Goal: Task Accomplishment & Management: Manage account settings

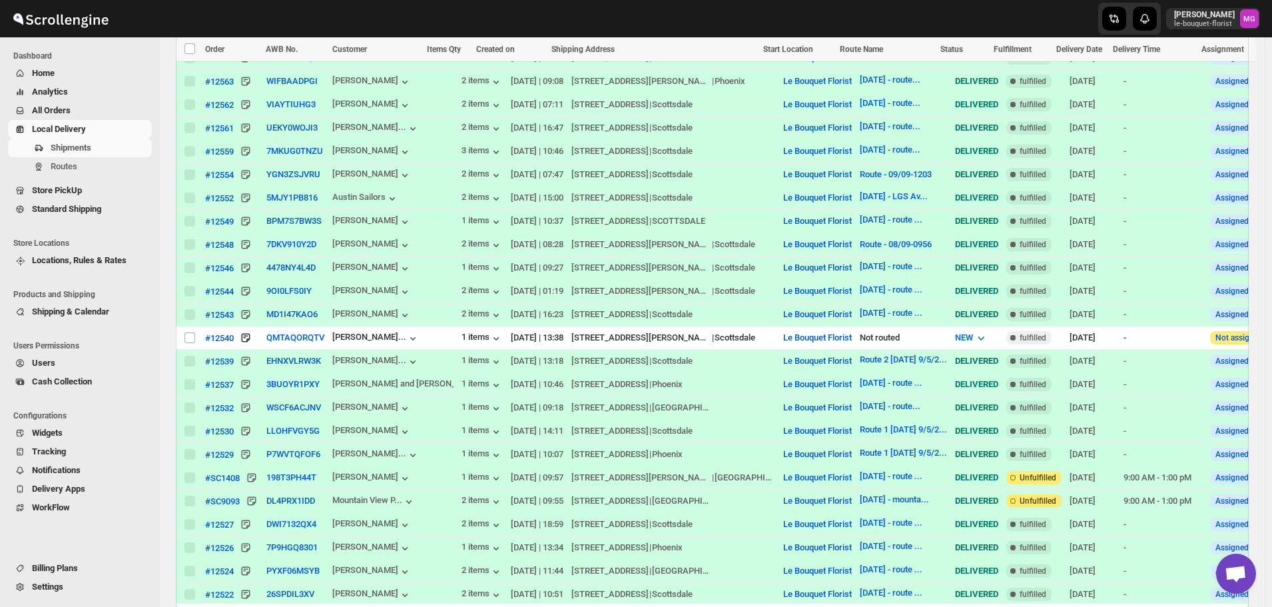
scroll to position [208, 0]
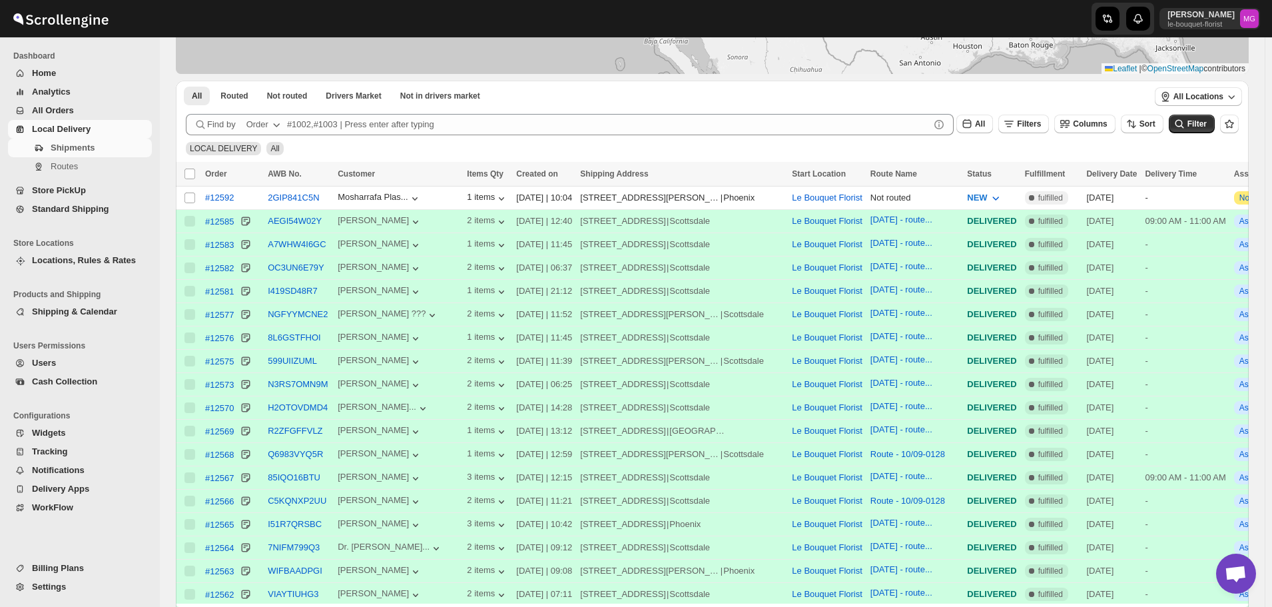
scroll to position [208, 0]
click at [192, 197] on input "Select shipment" at bounding box center [189, 197] width 11 height 11
checkbox input "true"
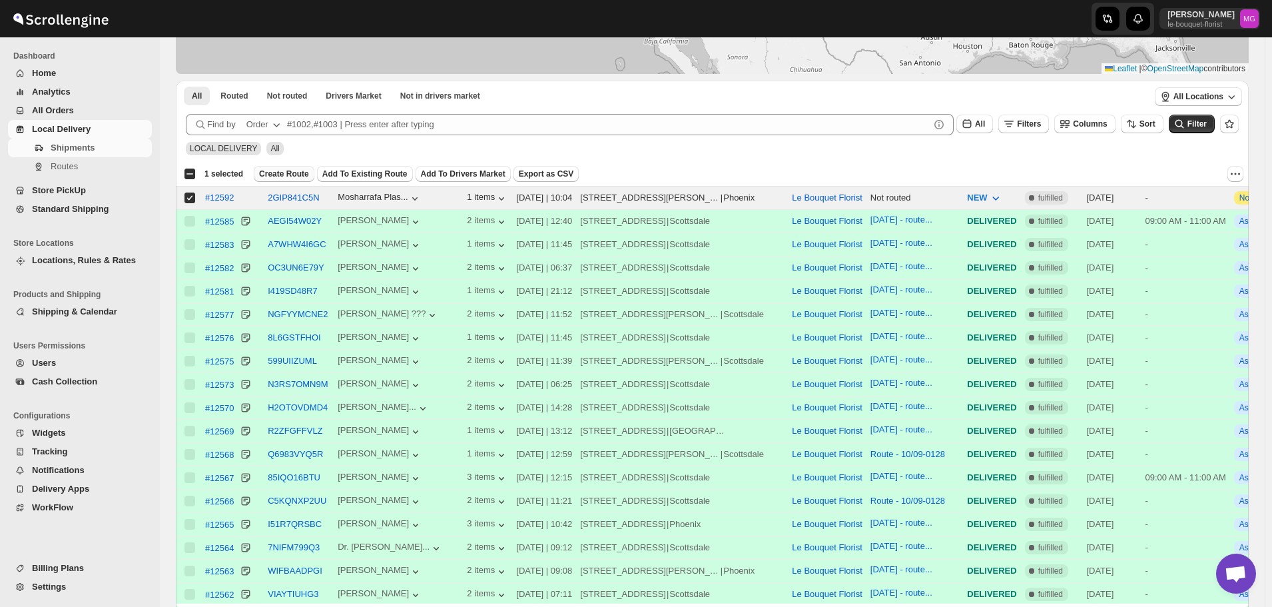
click at [289, 172] on span "Create Route" at bounding box center [284, 173] width 50 height 11
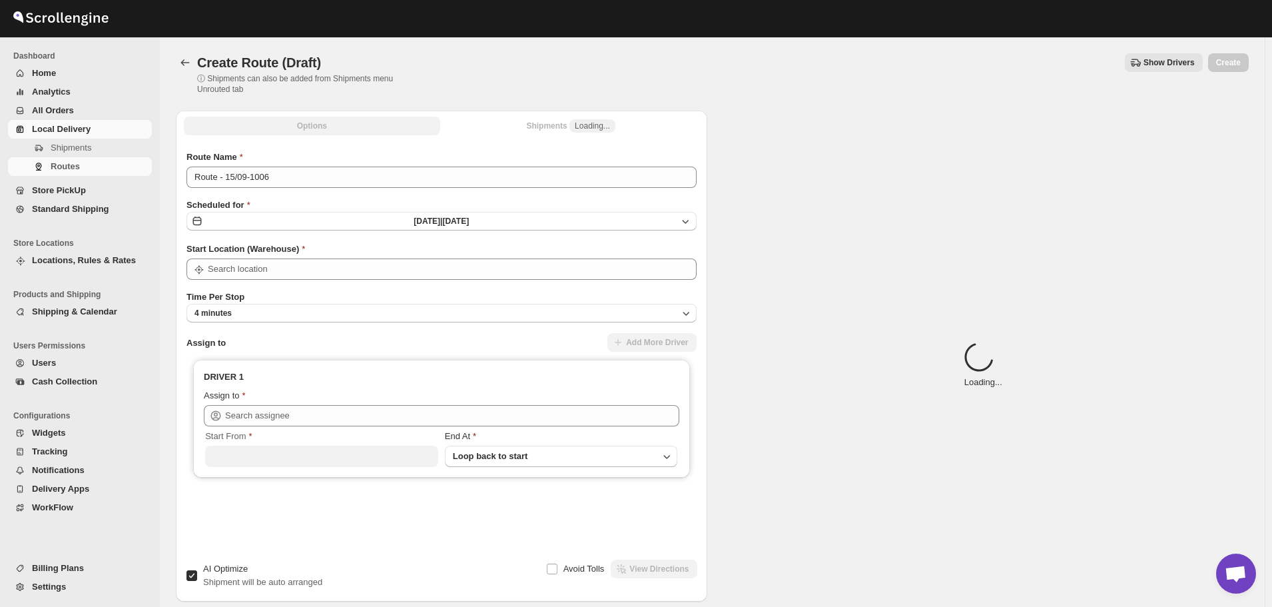
type input "Le Bouquet Florist"
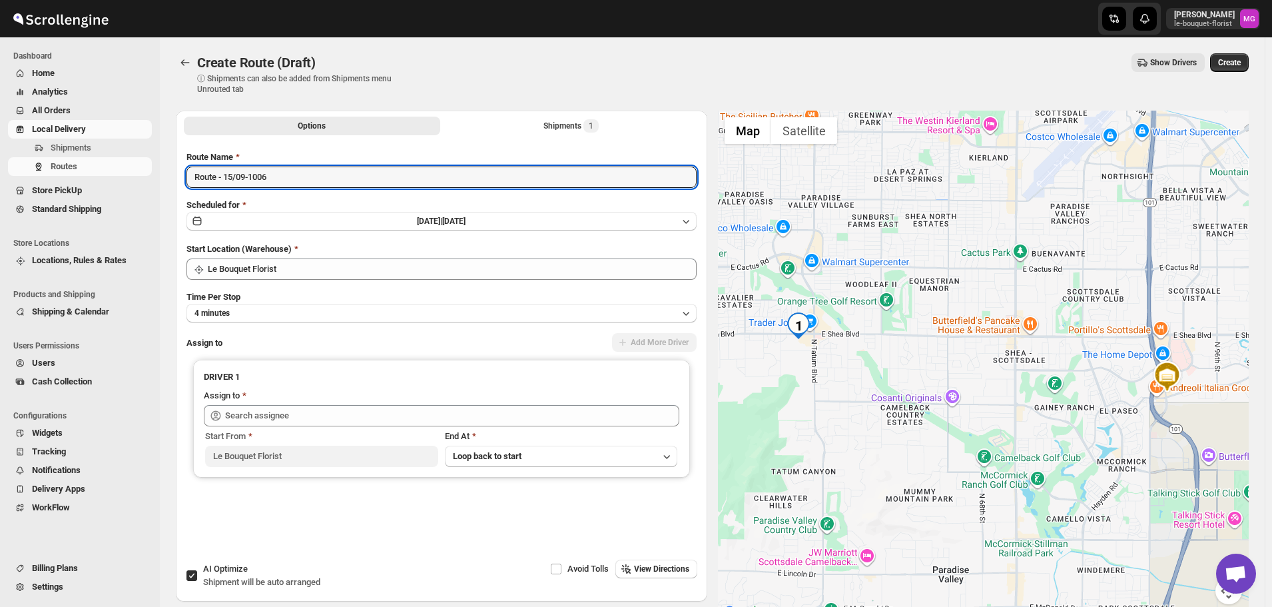
click at [289, 172] on input "Route - 15/09-1006" at bounding box center [441, 176] width 510 height 21
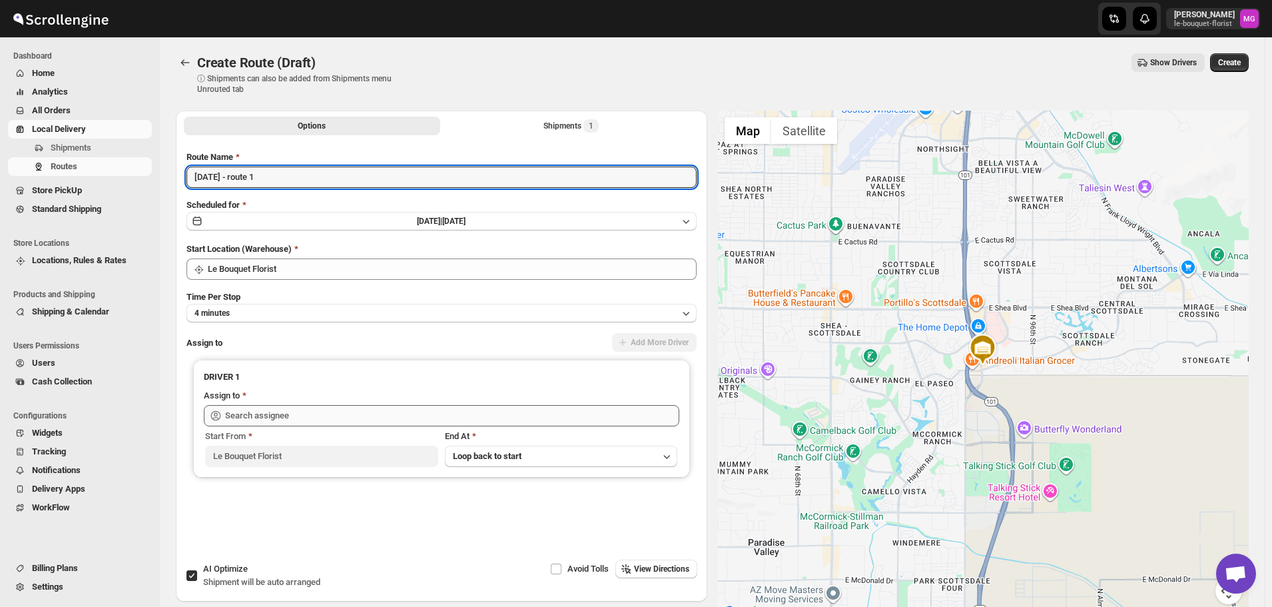
type input "[DATE] - route 1"
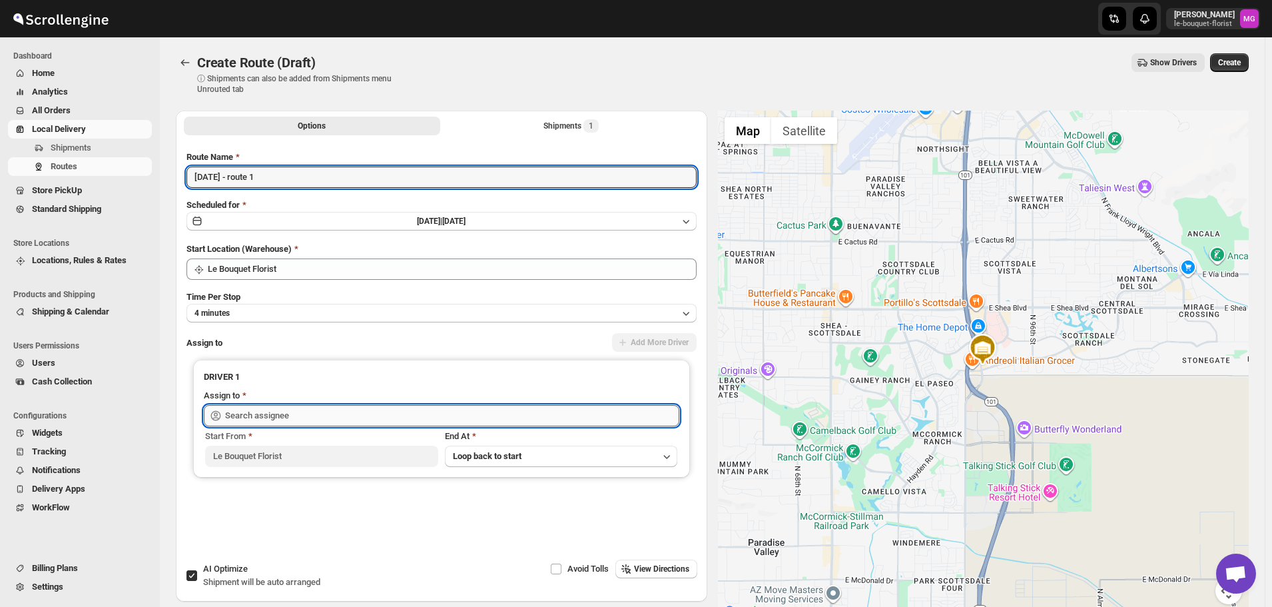
click at [300, 414] on input "text" at bounding box center [452, 415] width 454 height 21
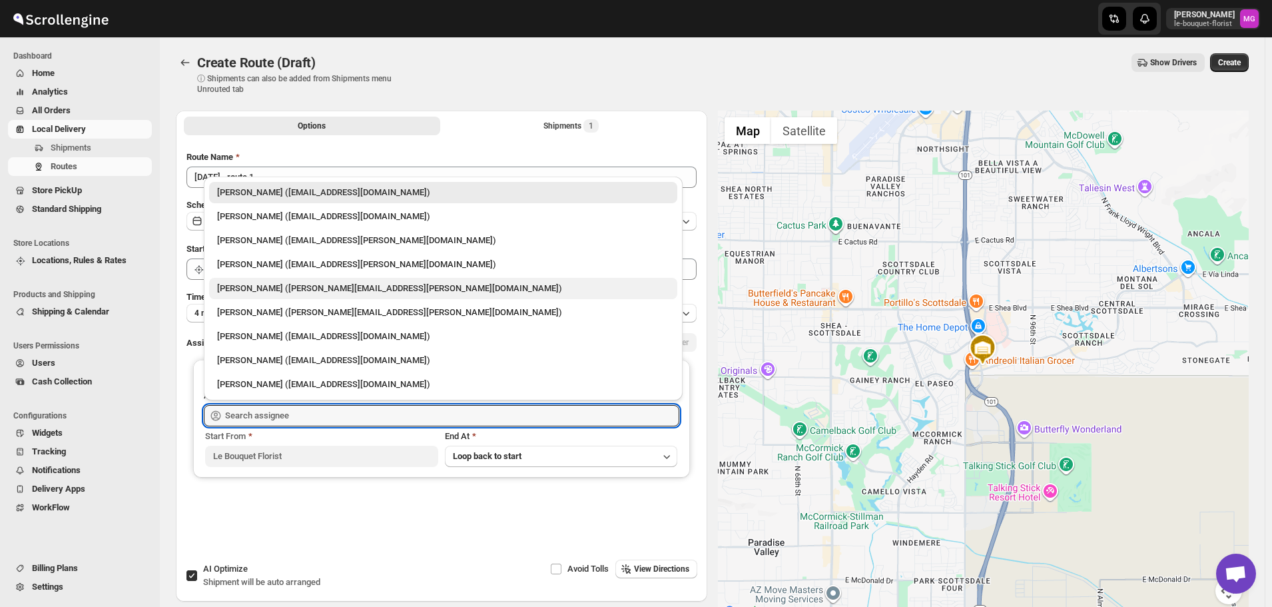
click at [248, 291] on div "Gene Rayborn (gene.rayborn@gmail.com)" at bounding box center [443, 288] width 452 height 13
type input "Gene Rayborn (gene.rayborn@gmail.com)"
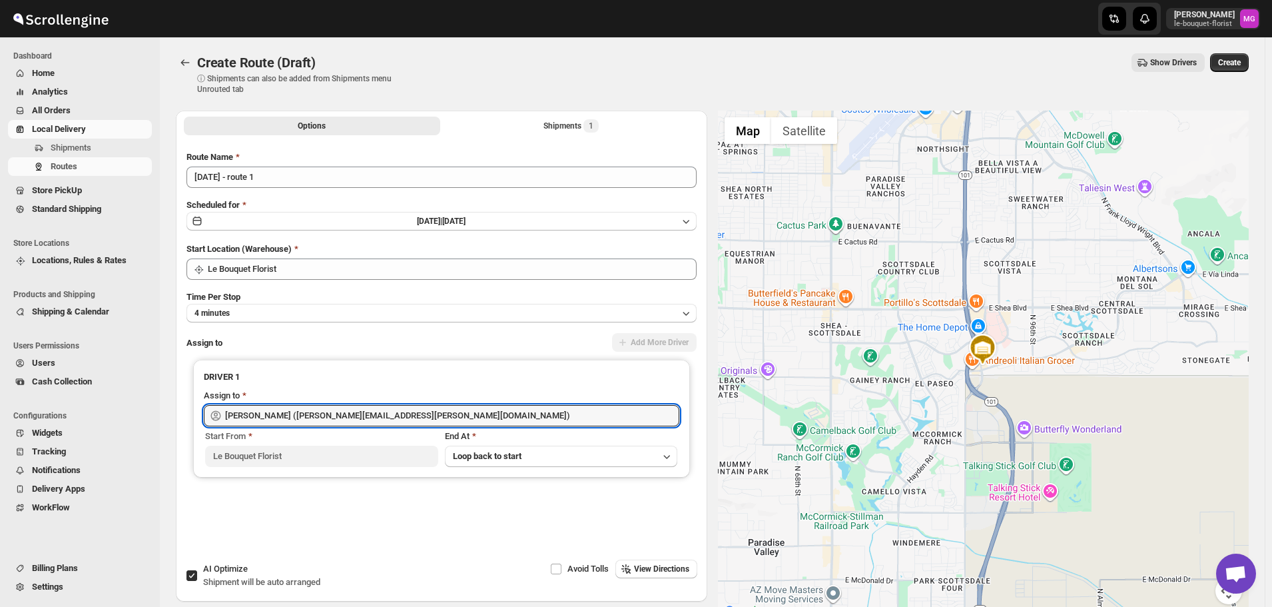
click at [202, 580] on label "AI Optimize Shipment will be auto arranged" at bounding box center [253, 575] width 135 height 32
click at [197, 580] on input "AI Optimize Shipment will be auto arranged" at bounding box center [191, 575] width 11 height 11
checkbox input "false"
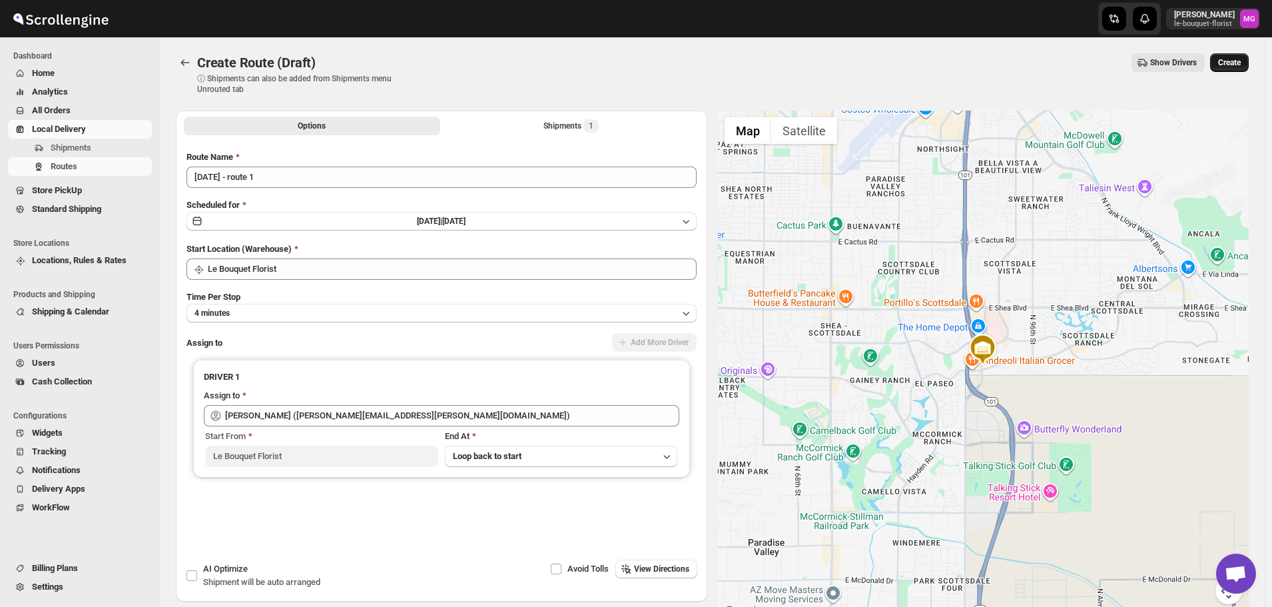
click at [1227, 65] on span "Create" at bounding box center [1229, 62] width 23 height 11
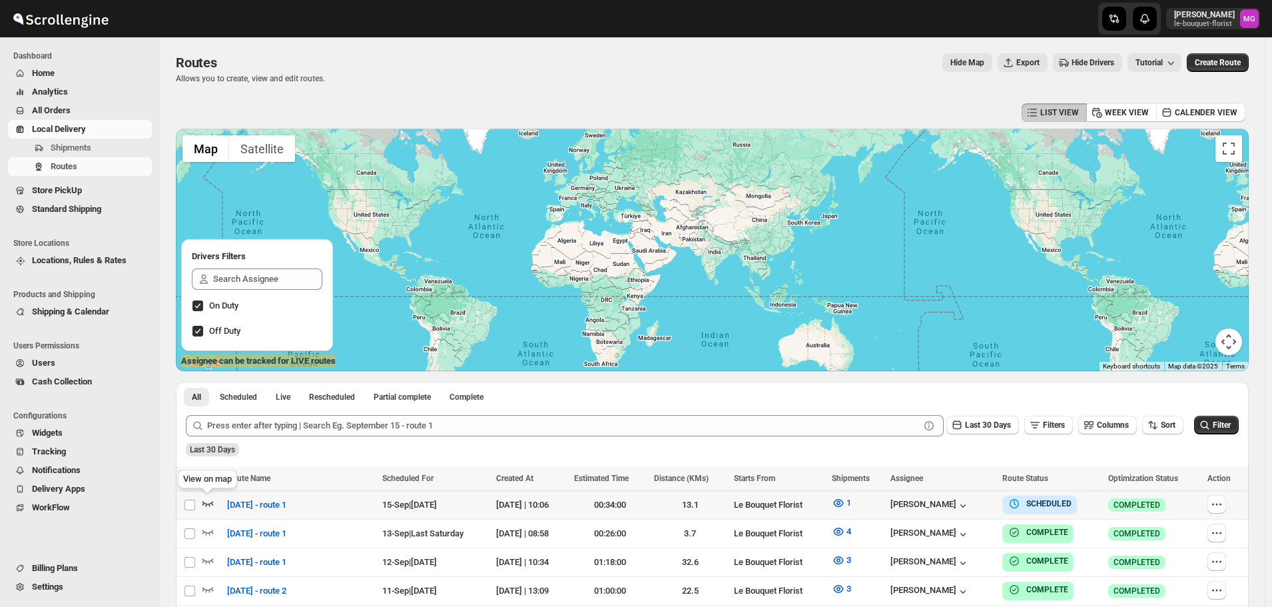
click at [206, 507] on icon "button" at bounding box center [207, 502] width 13 height 13
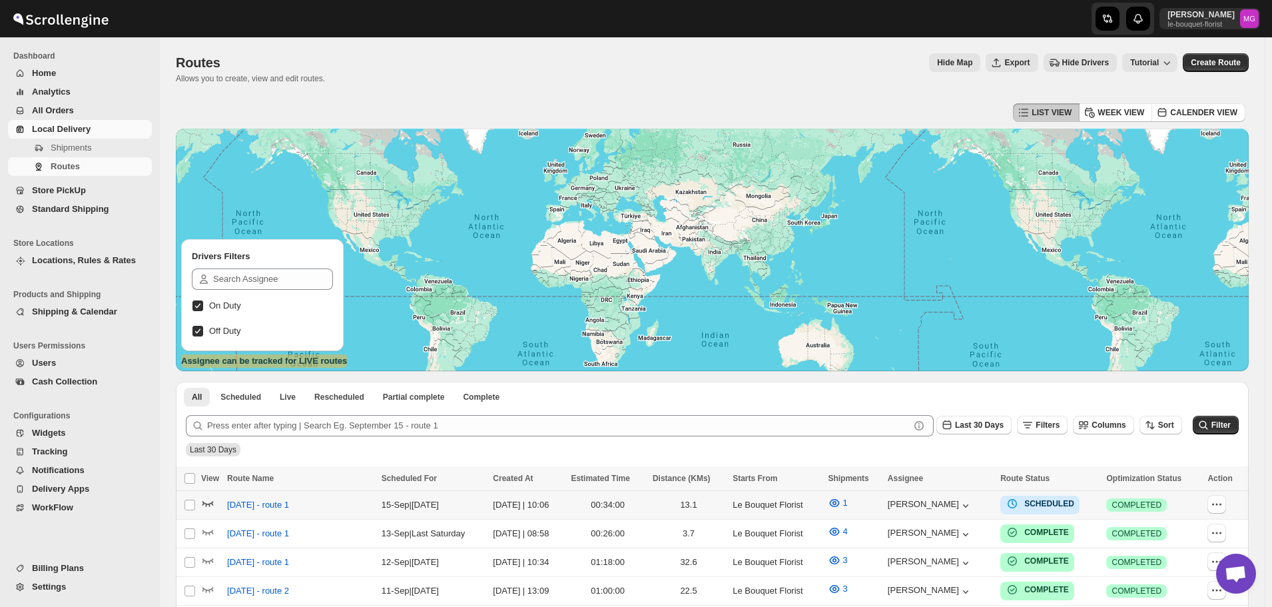
click at [210, 499] on icon "button" at bounding box center [207, 502] width 13 height 13
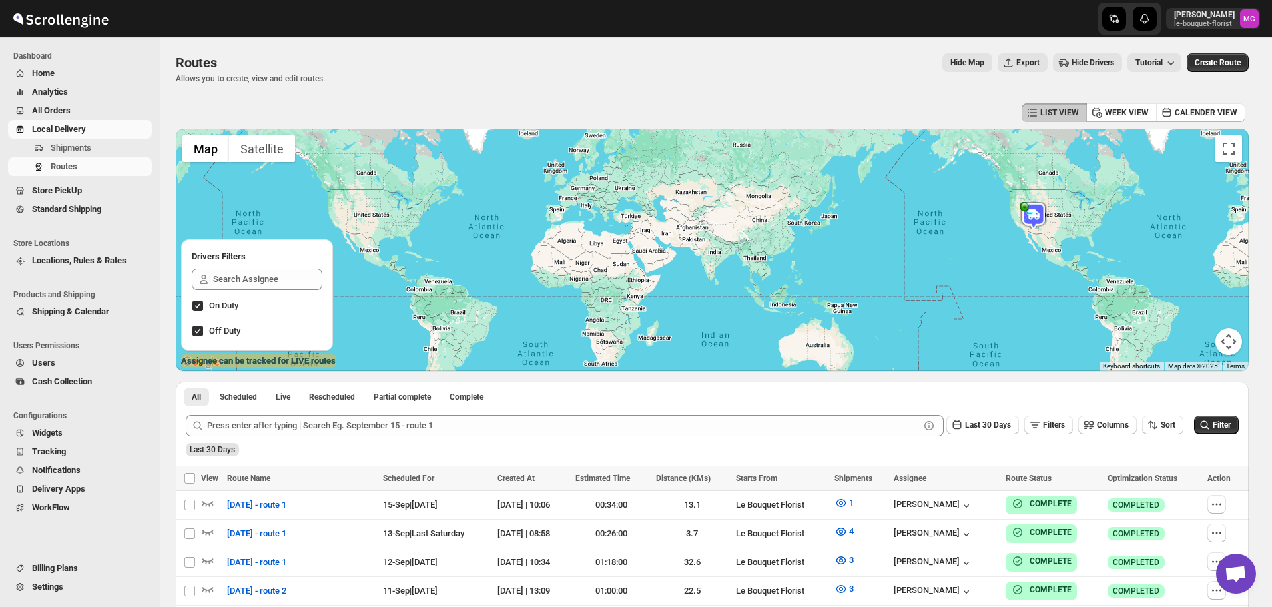
click at [47, 109] on span "All Orders" at bounding box center [51, 110] width 39 height 10
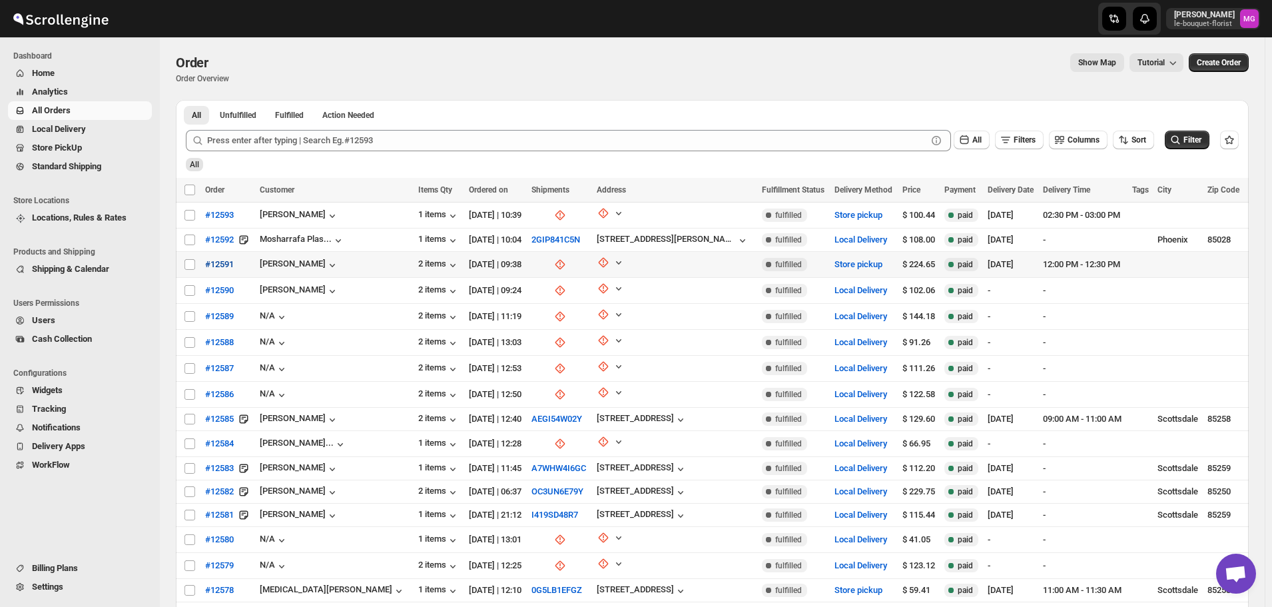
click at [224, 258] on span "#12591" at bounding box center [219, 264] width 29 height 13
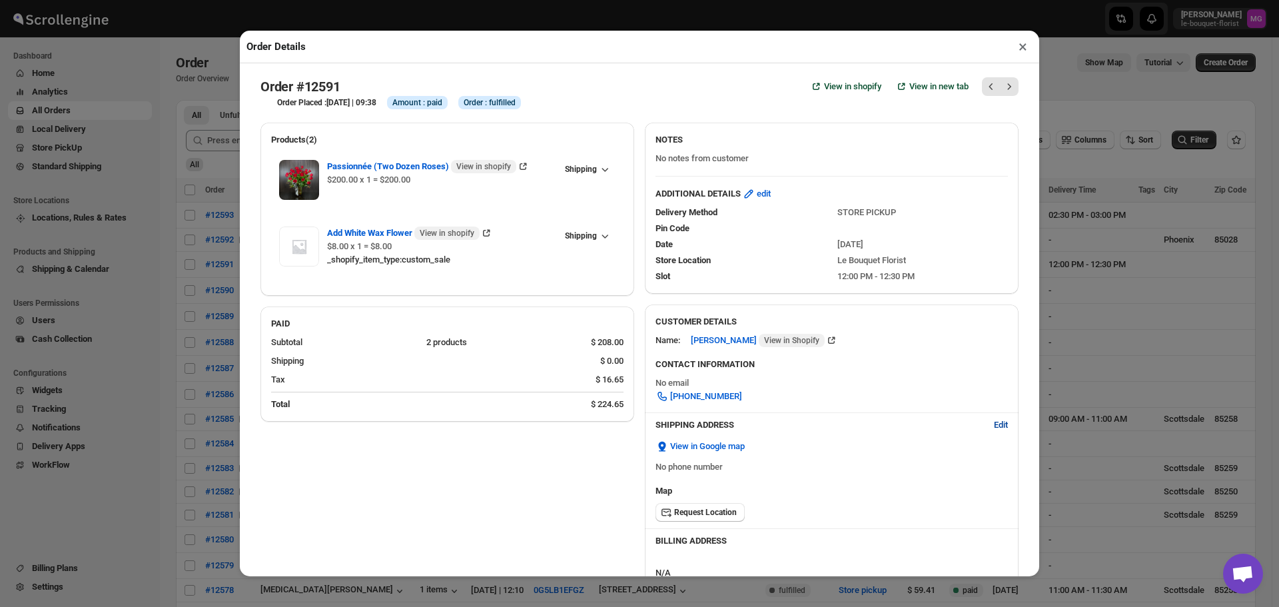
click at [999, 423] on button "Edit" at bounding box center [1001, 424] width 30 height 21
select select "US"
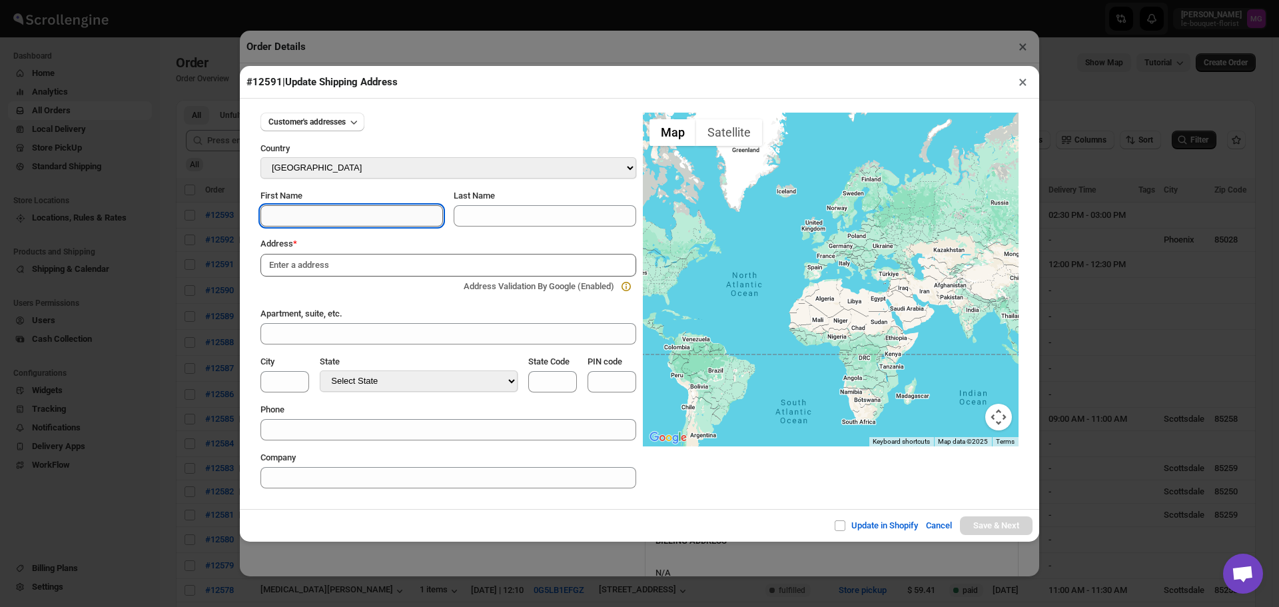
click at [287, 219] on input "First Name" at bounding box center [351, 215] width 182 height 21
type input "Stewart"
click at [282, 261] on input at bounding box center [448, 265] width 376 height 23
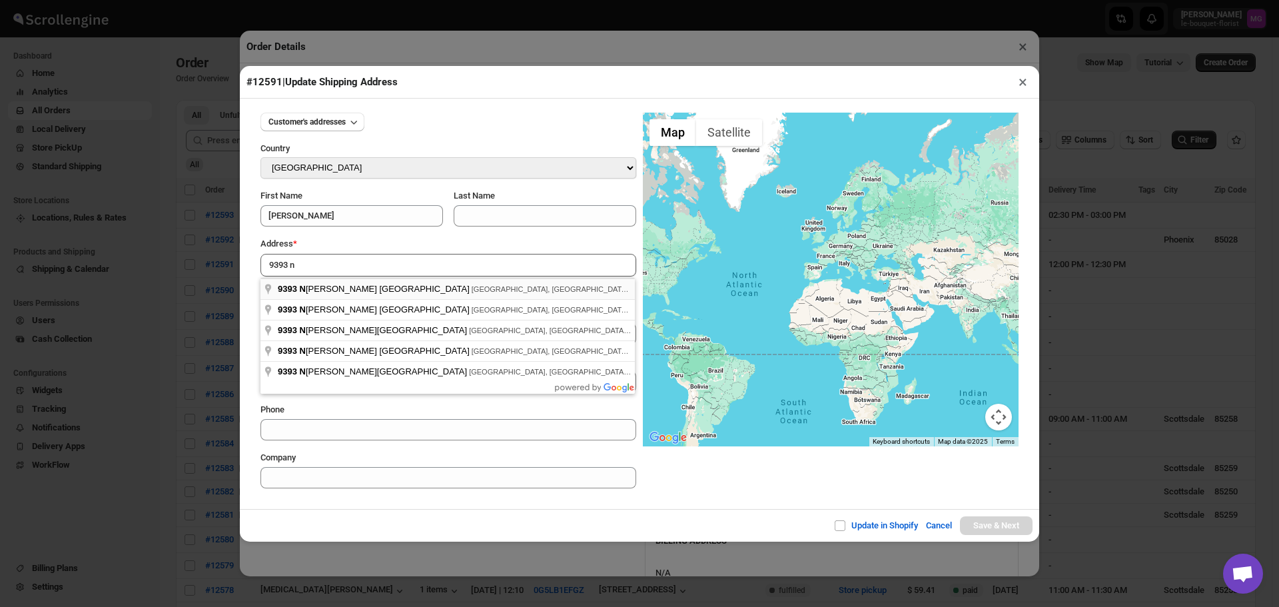
type input "9393 North 90th Street, Scottsdale, AZ, USA"
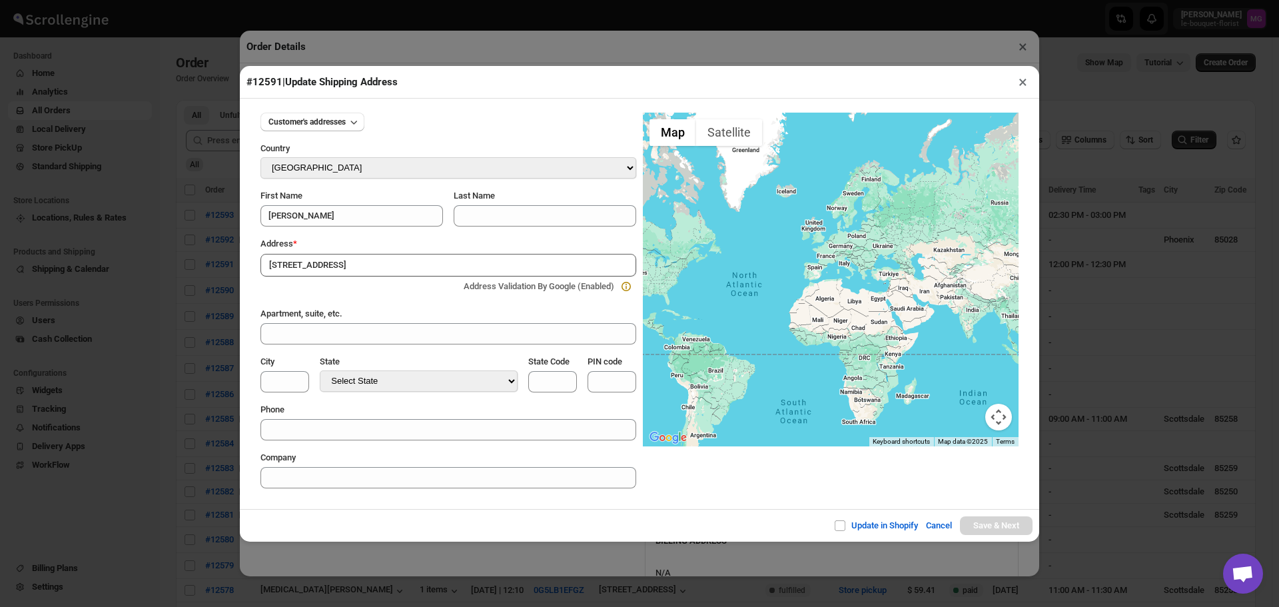
type input "Maricopa County"
select select "Arizona"
type input "AZ"
type input "85258"
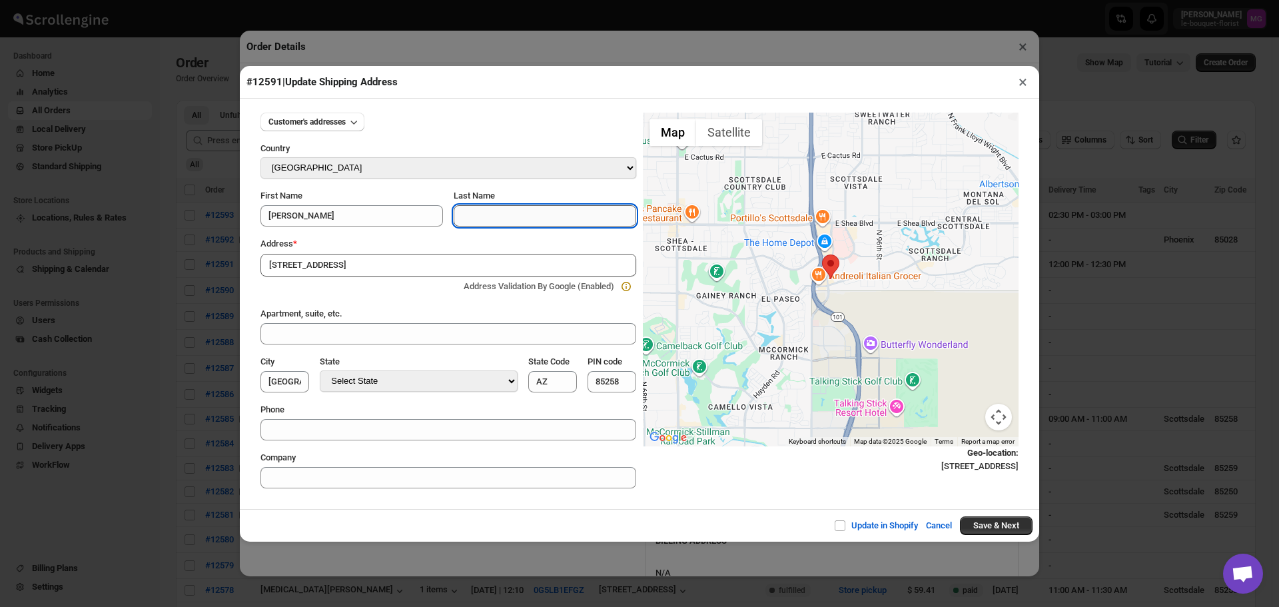
click at [528, 212] on input "Last Name" at bounding box center [545, 215] width 182 height 21
type input "Dickson"
click at [988, 520] on button "Save & Next" at bounding box center [996, 525] width 73 height 19
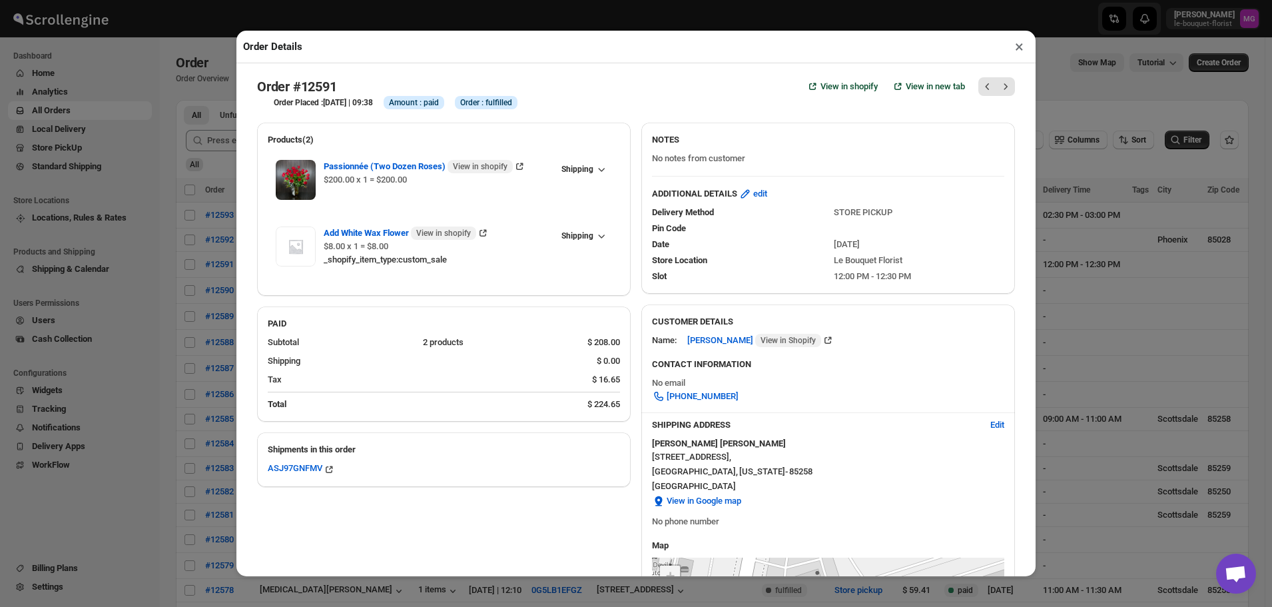
click at [1014, 48] on button "×" at bounding box center [1019, 46] width 19 height 19
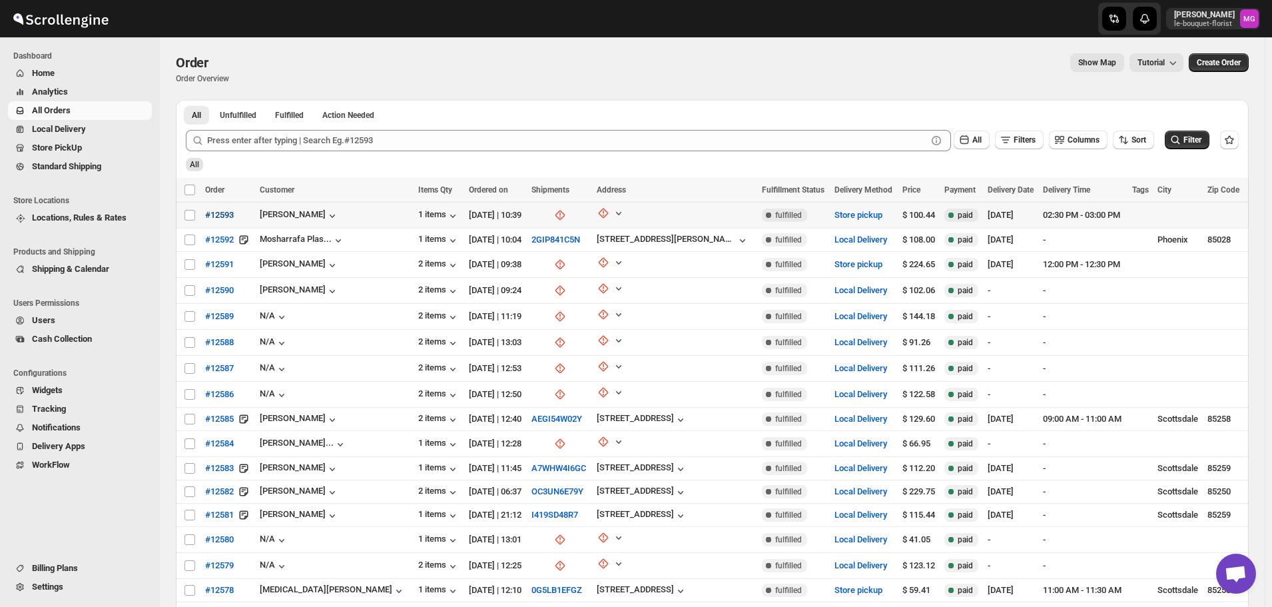
click at [234, 211] on button "#12593" at bounding box center [219, 214] width 45 height 21
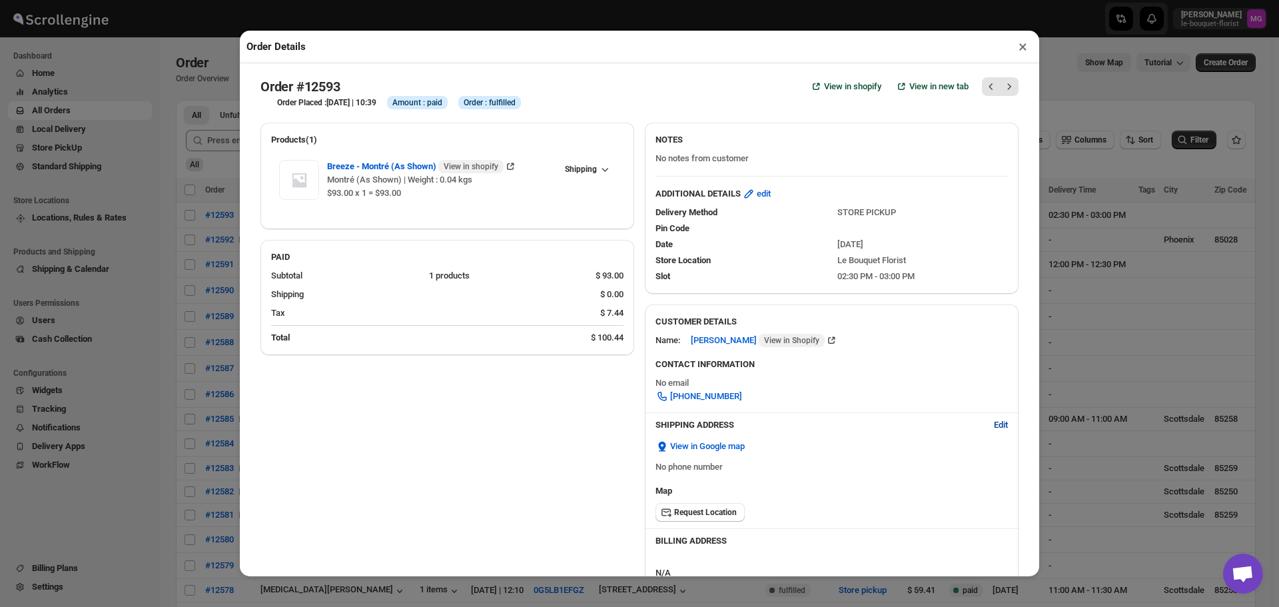
click at [986, 422] on button "Edit" at bounding box center [1001, 424] width 30 height 21
select select "US"
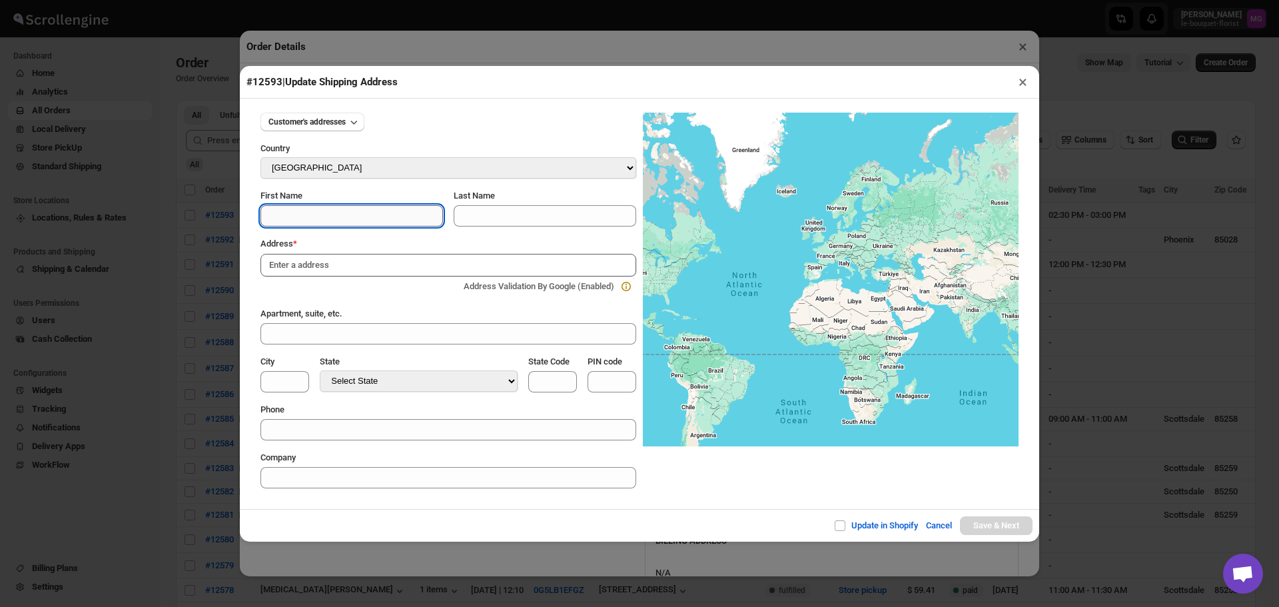
click at [294, 220] on input "First Name" at bounding box center [351, 215] width 182 height 21
type input "Elaine"
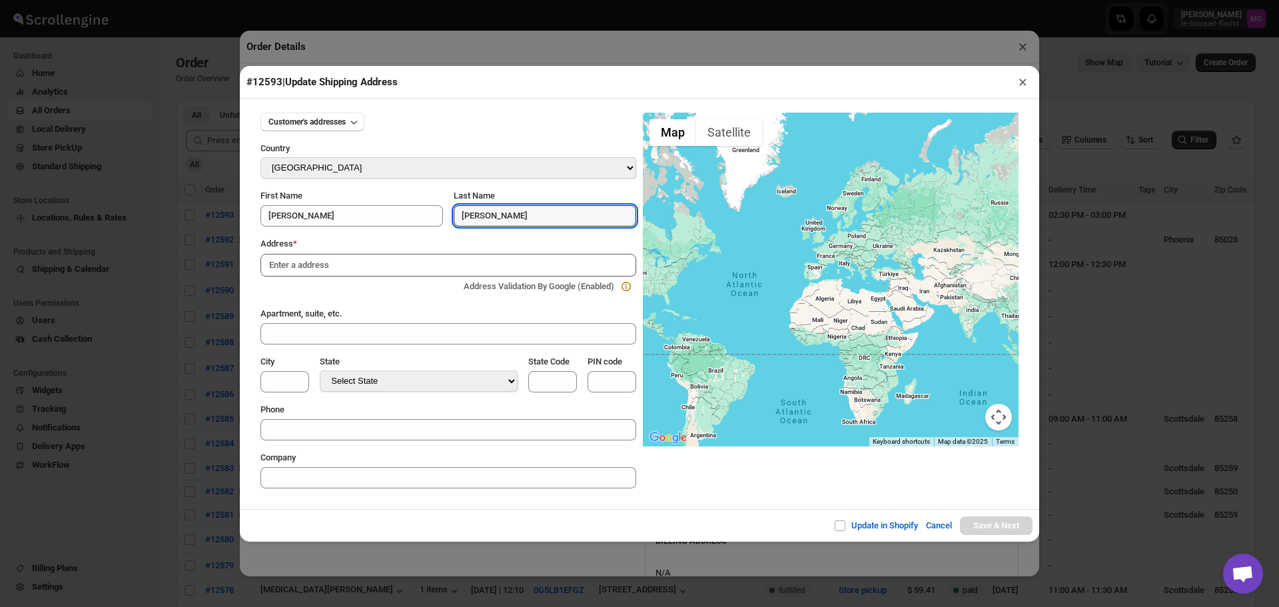
type input "Watson"
click at [384, 256] on input at bounding box center [448, 265] width 376 height 23
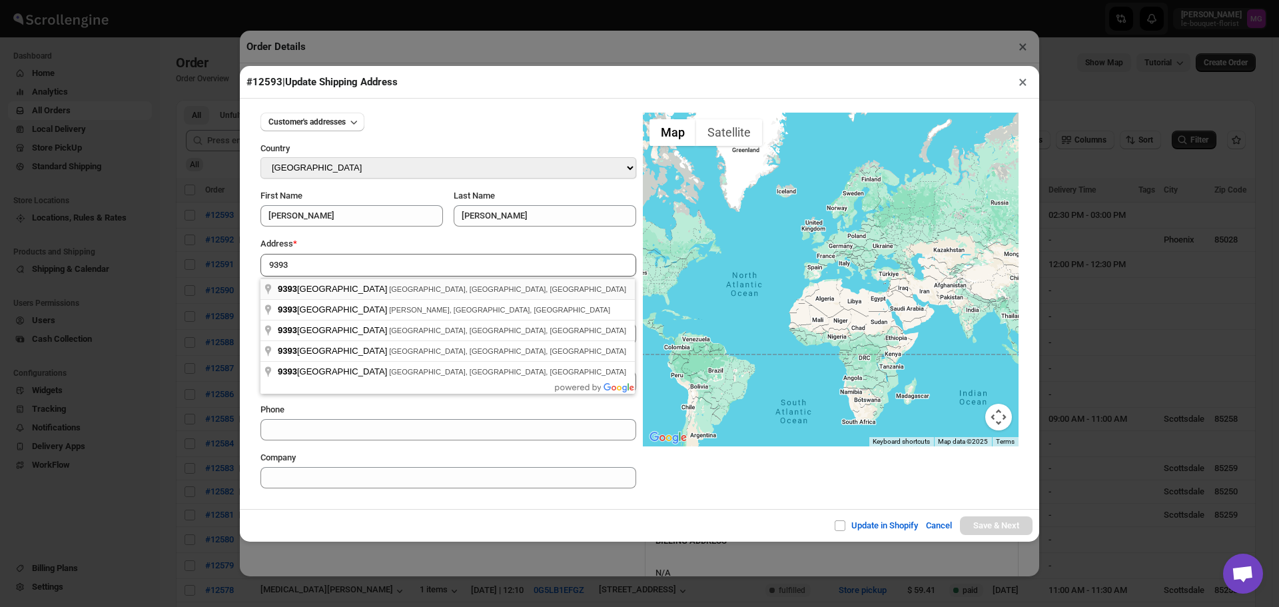
type input "9393 North 90th Street, Scottsdale, AZ, USA"
type input "Maricopa County"
select select "Arizona"
type input "AZ"
type input "85258"
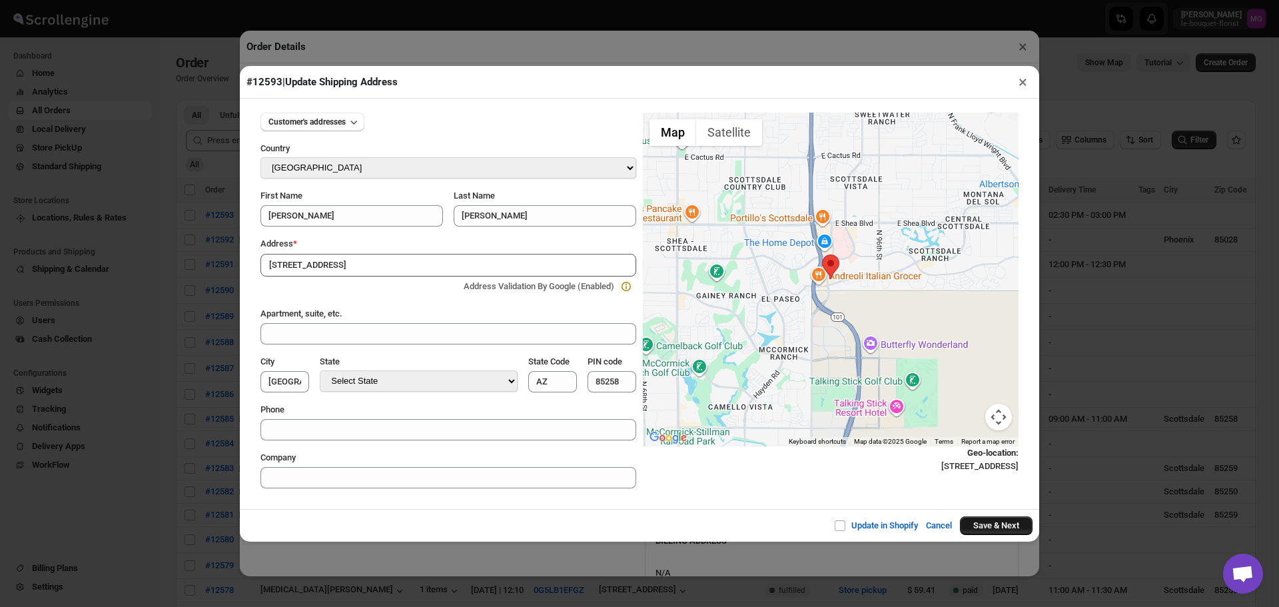
click at [1031, 529] on button "Save & Next" at bounding box center [996, 525] width 73 height 19
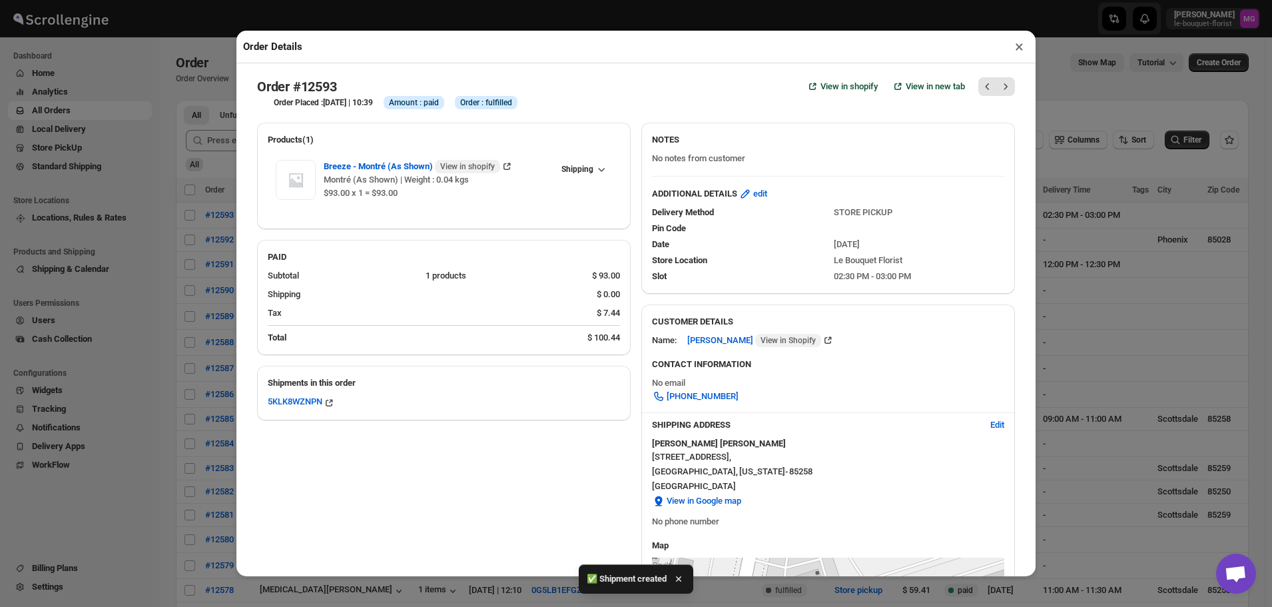
click at [1018, 54] on button "×" at bounding box center [1019, 46] width 19 height 19
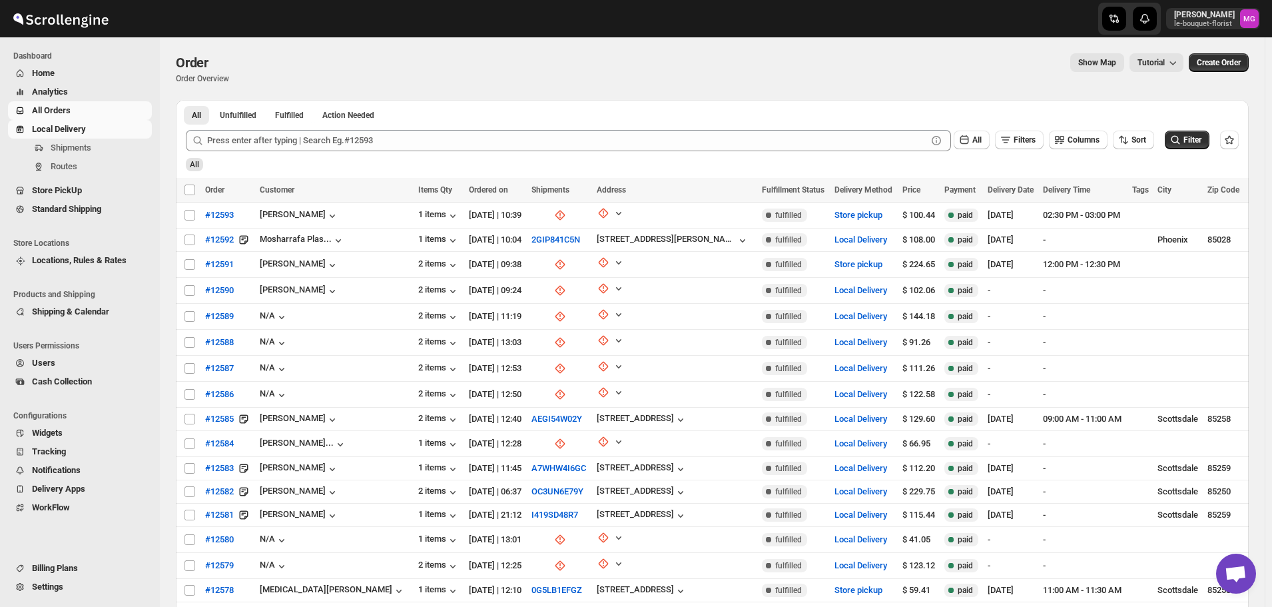
click at [33, 156] on button "Shipments" at bounding box center [80, 148] width 144 height 19
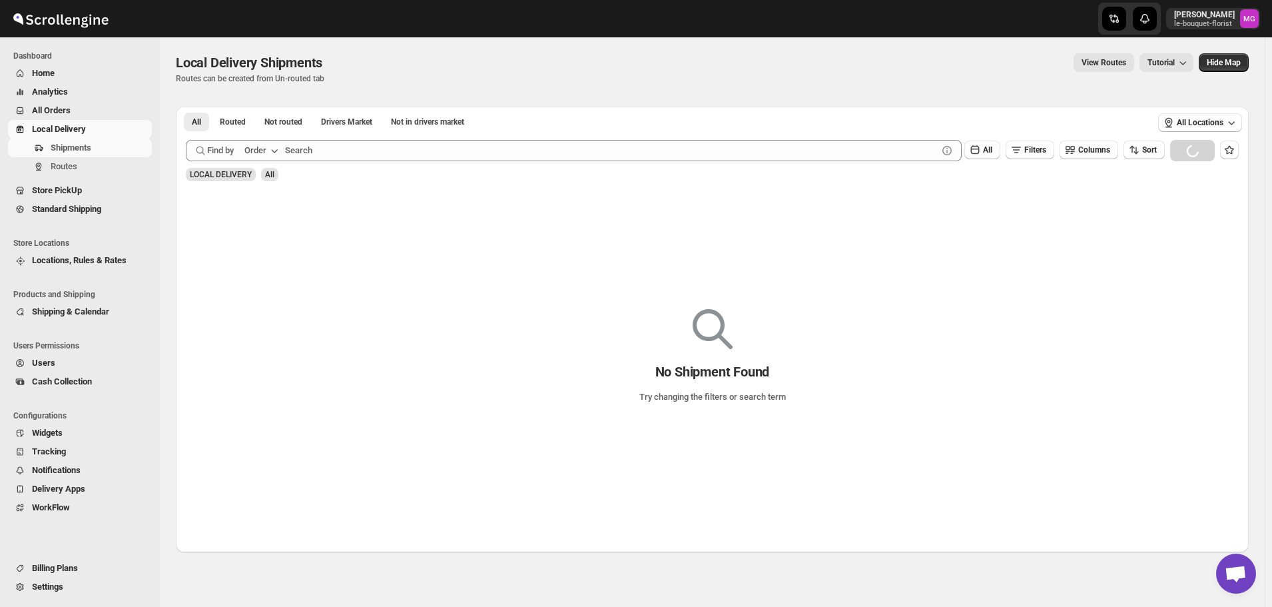
click at [66, 187] on span "Store PickUp" at bounding box center [57, 190] width 50 height 10
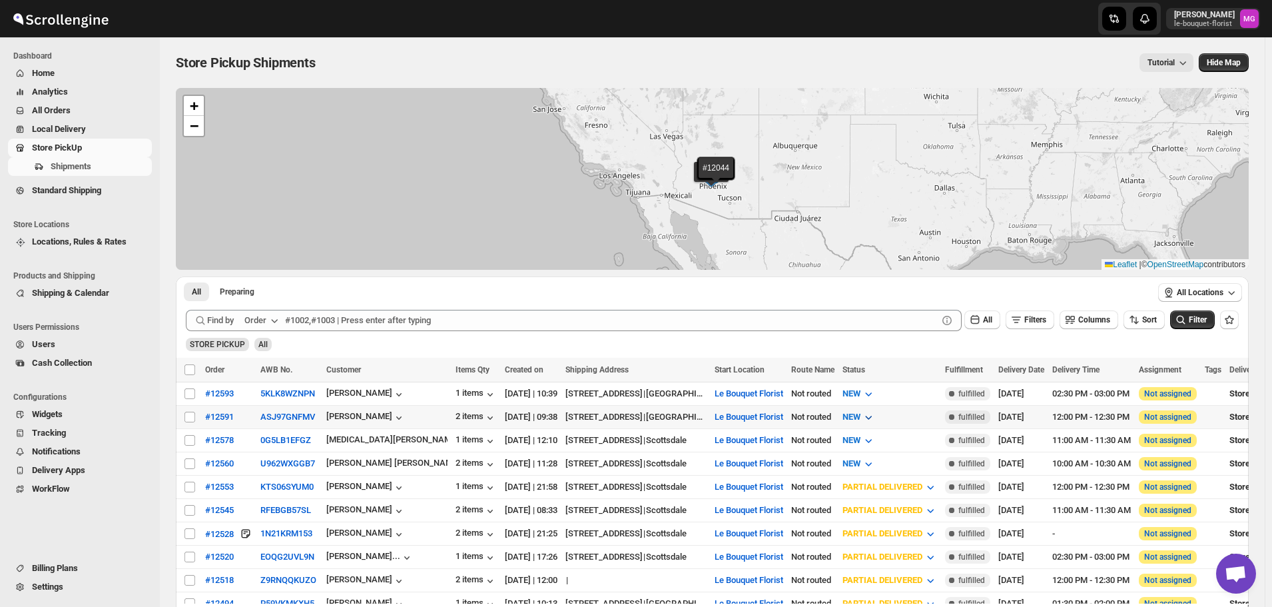
click at [883, 407] on button "NEW" at bounding box center [858, 416] width 49 height 21
click at [900, 482] on button "PREPARING" at bounding box center [898, 487] width 101 height 21
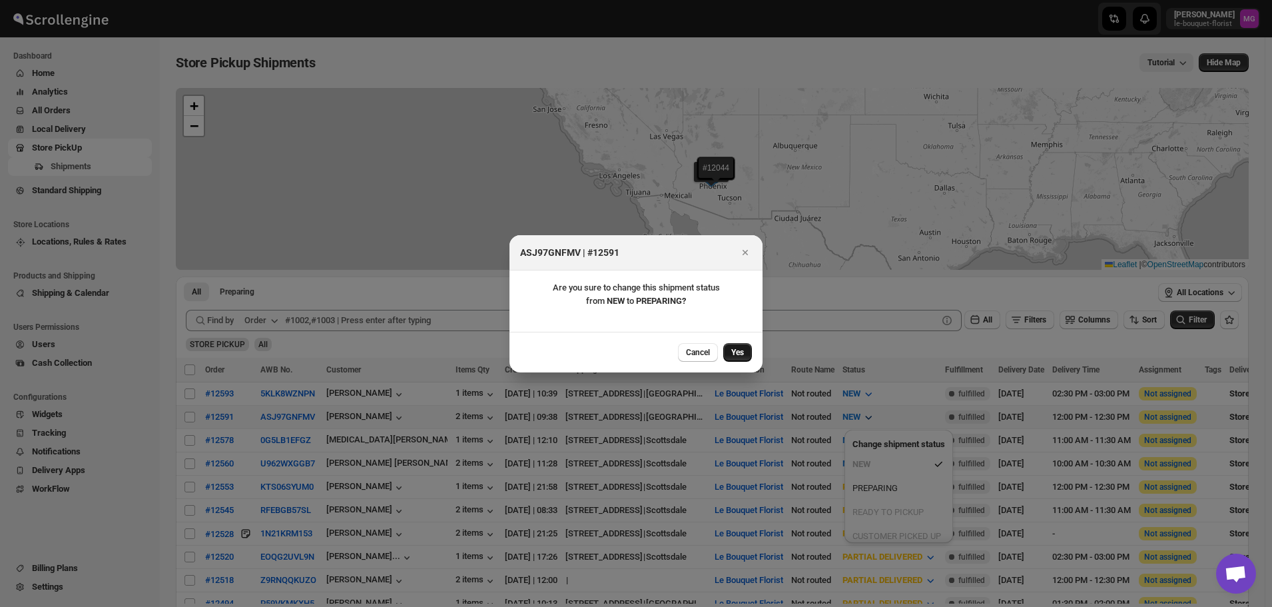
click at [750, 356] on button "Yes" at bounding box center [737, 352] width 29 height 19
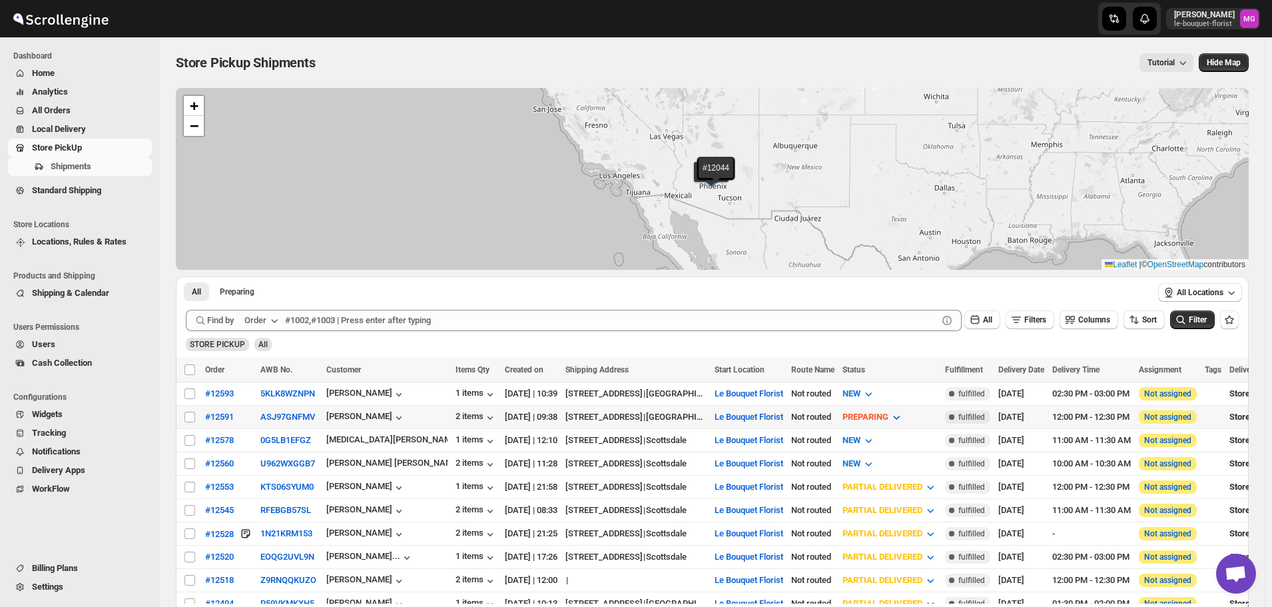
click at [888, 412] on span "PREPARING" at bounding box center [865, 417] width 46 height 10
click at [915, 511] on div "READY TO PICKUP" at bounding box center [901, 511] width 71 height 13
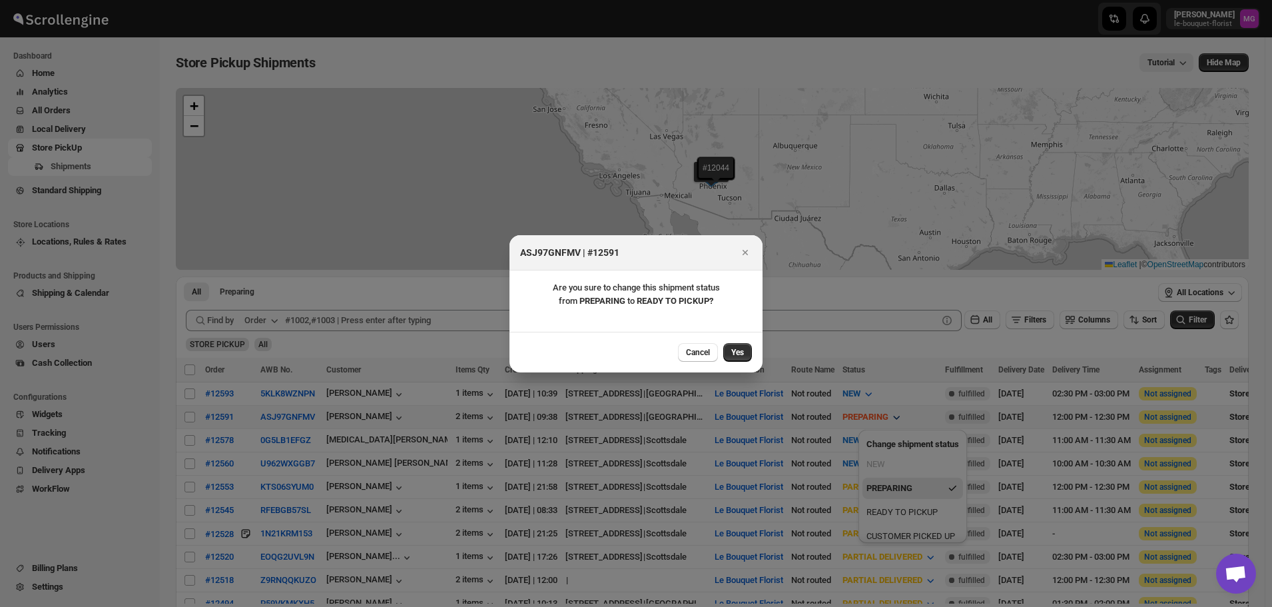
click at [755, 352] on div "Cancel Yes" at bounding box center [635, 352] width 253 height 41
click at [750, 349] on button "Yes" at bounding box center [737, 352] width 29 height 19
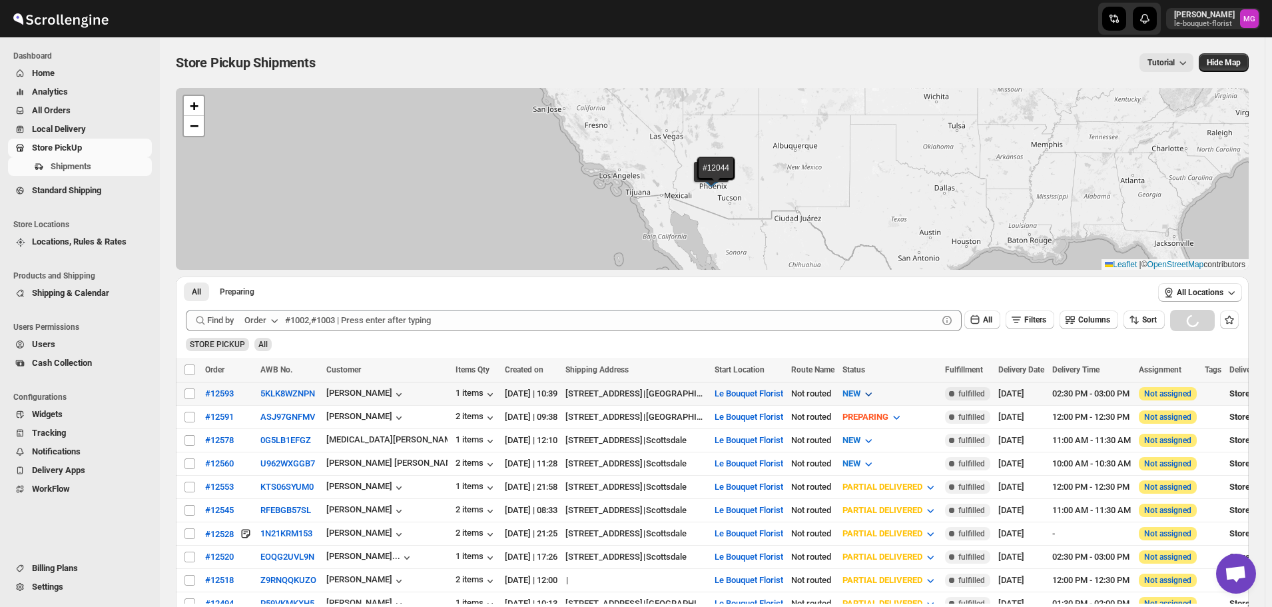
click at [883, 384] on button "NEW" at bounding box center [858, 393] width 49 height 21
click at [897, 465] on button "PREPARING" at bounding box center [898, 465] width 101 height 21
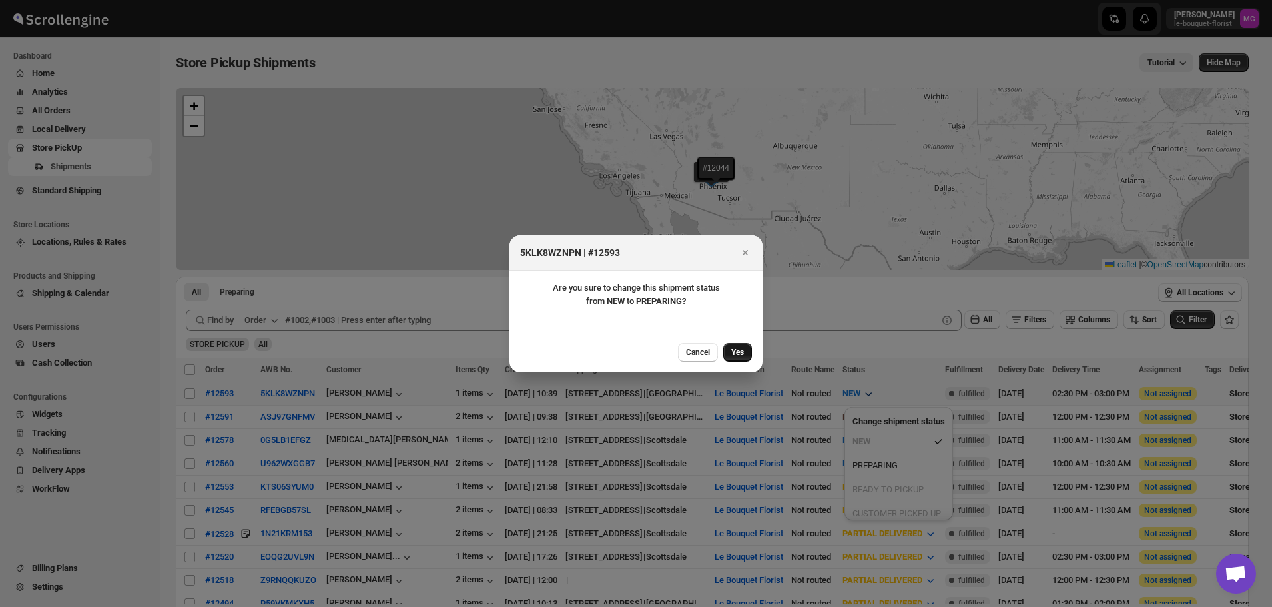
click at [743, 347] on span "Yes" at bounding box center [737, 352] width 13 height 11
